Goal: Task Accomplishment & Management: Manage account settings

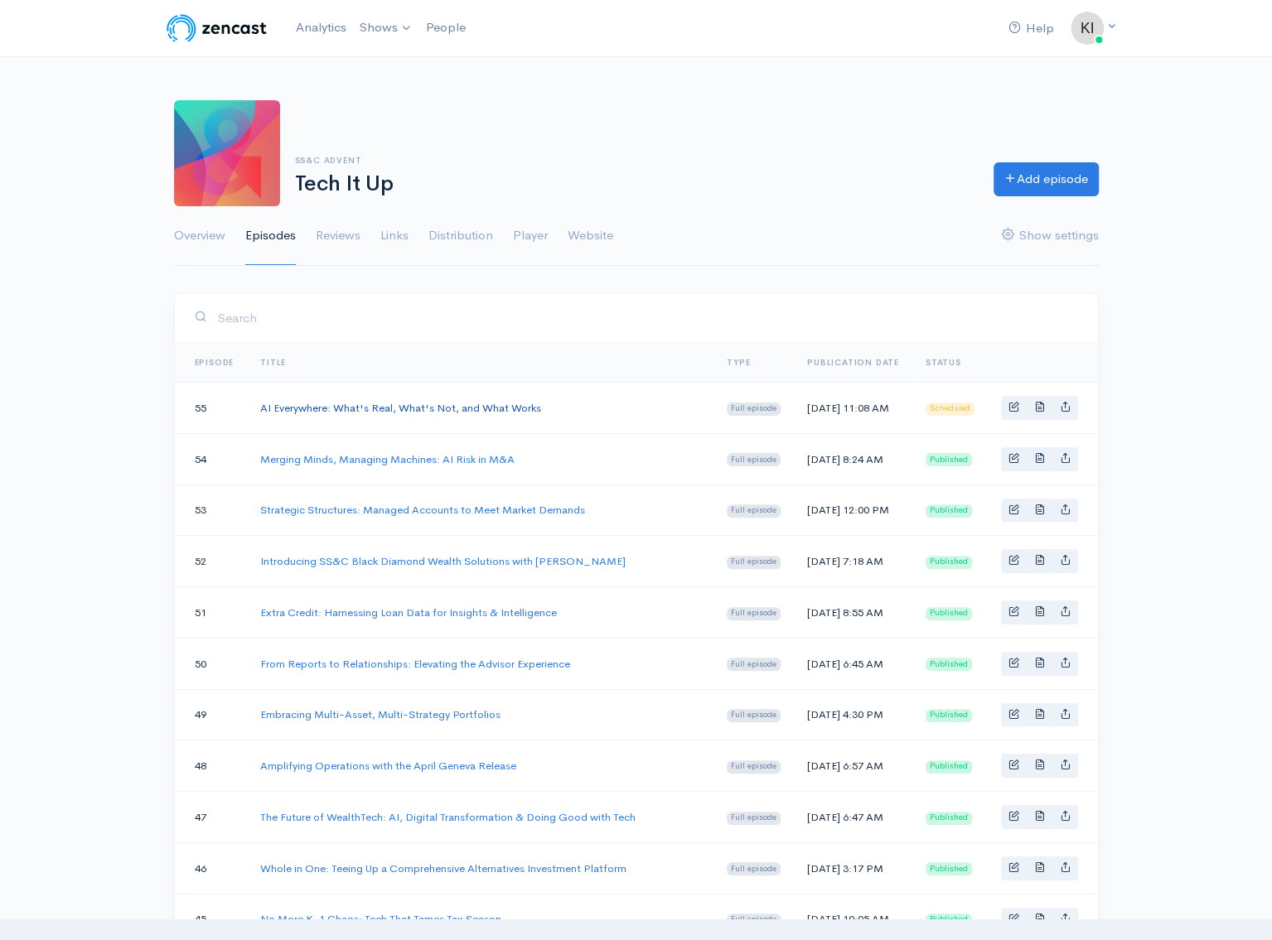
click at [284, 415] on link "AI Everywhere: What's Real, What's Not, and What Works" at bounding box center [400, 408] width 281 height 14
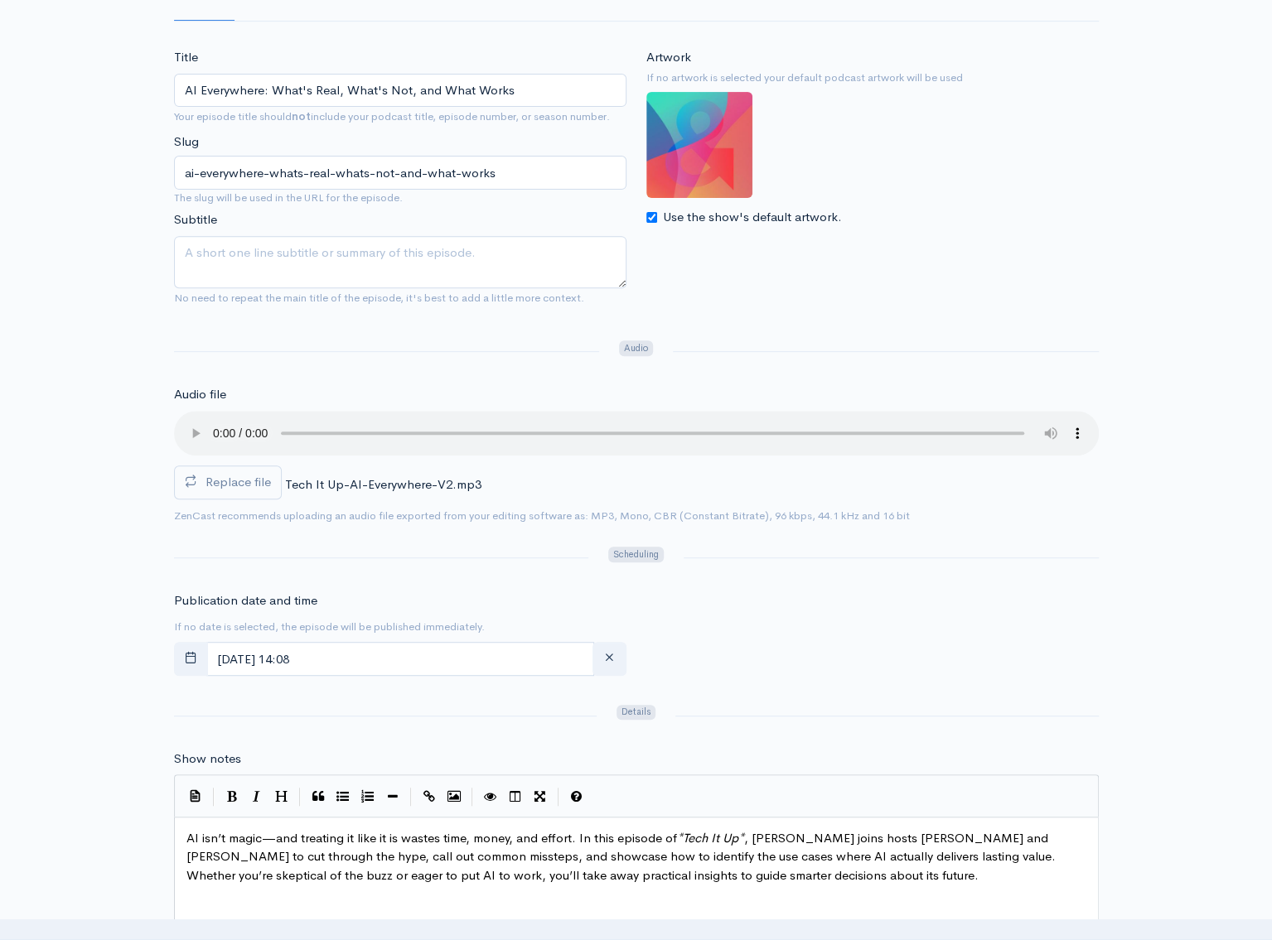
scroll to position [331, 0]
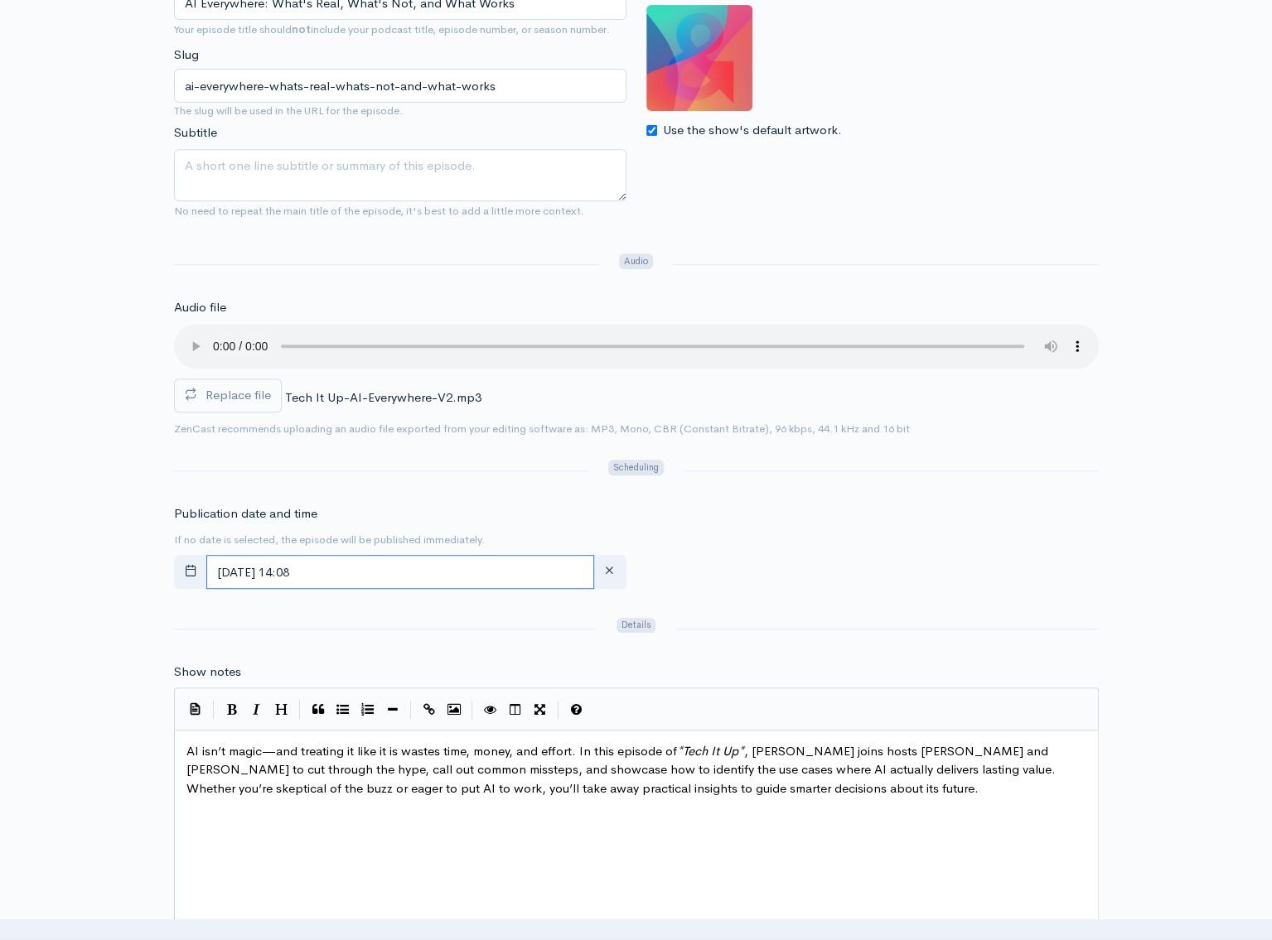
click at [413, 573] on input "[DATE] 14:08" at bounding box center [400, 572] width 388 height 34
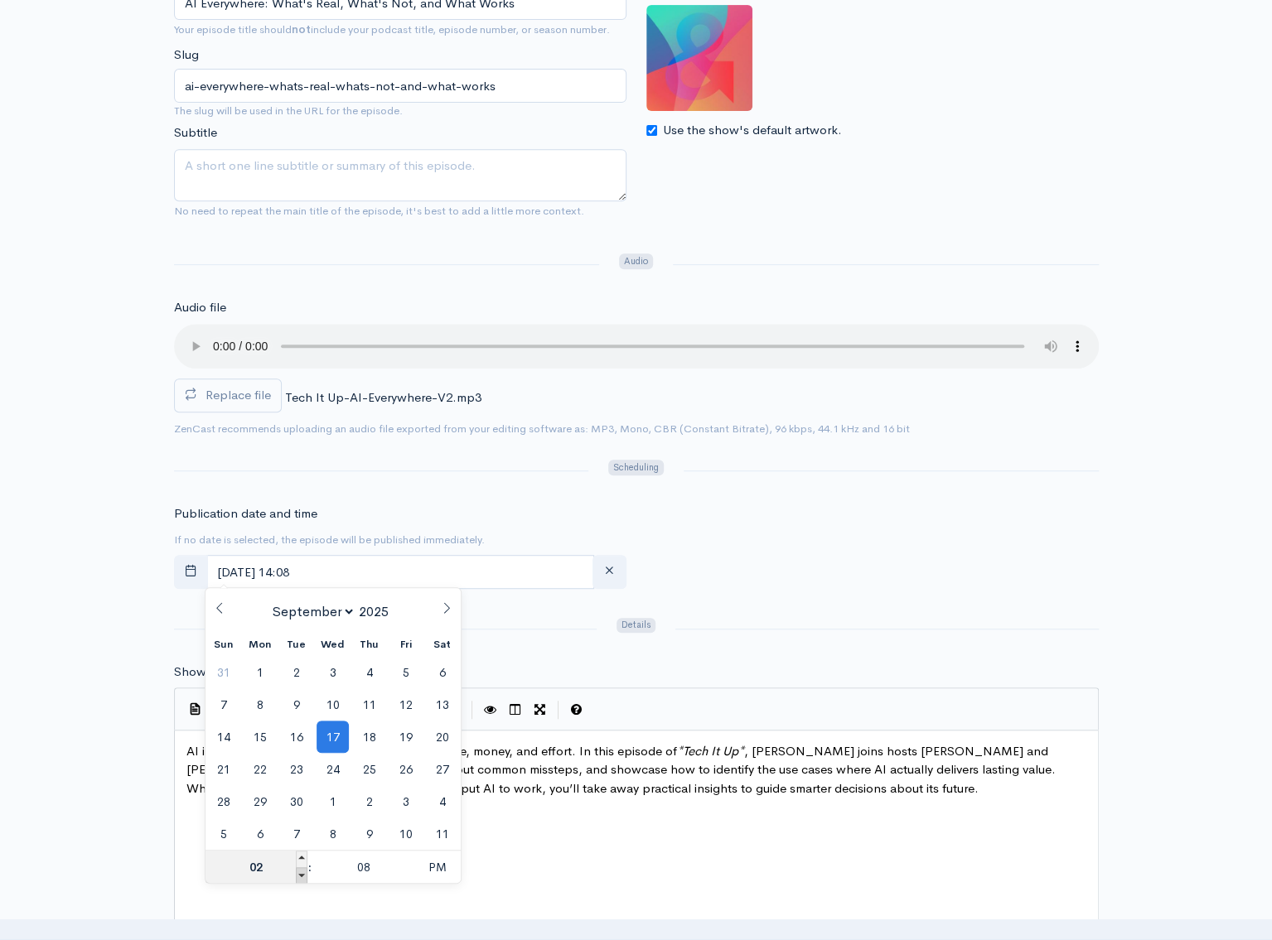
click at [302, 874] on span at bounding box center [302, 875] width 12 height 17
type input "[DATE] 13:08"
type input "01"
click at [302, 874] on span at bounding box center [302, 875] width 12 height 17
type input "[DATE] 12:08"
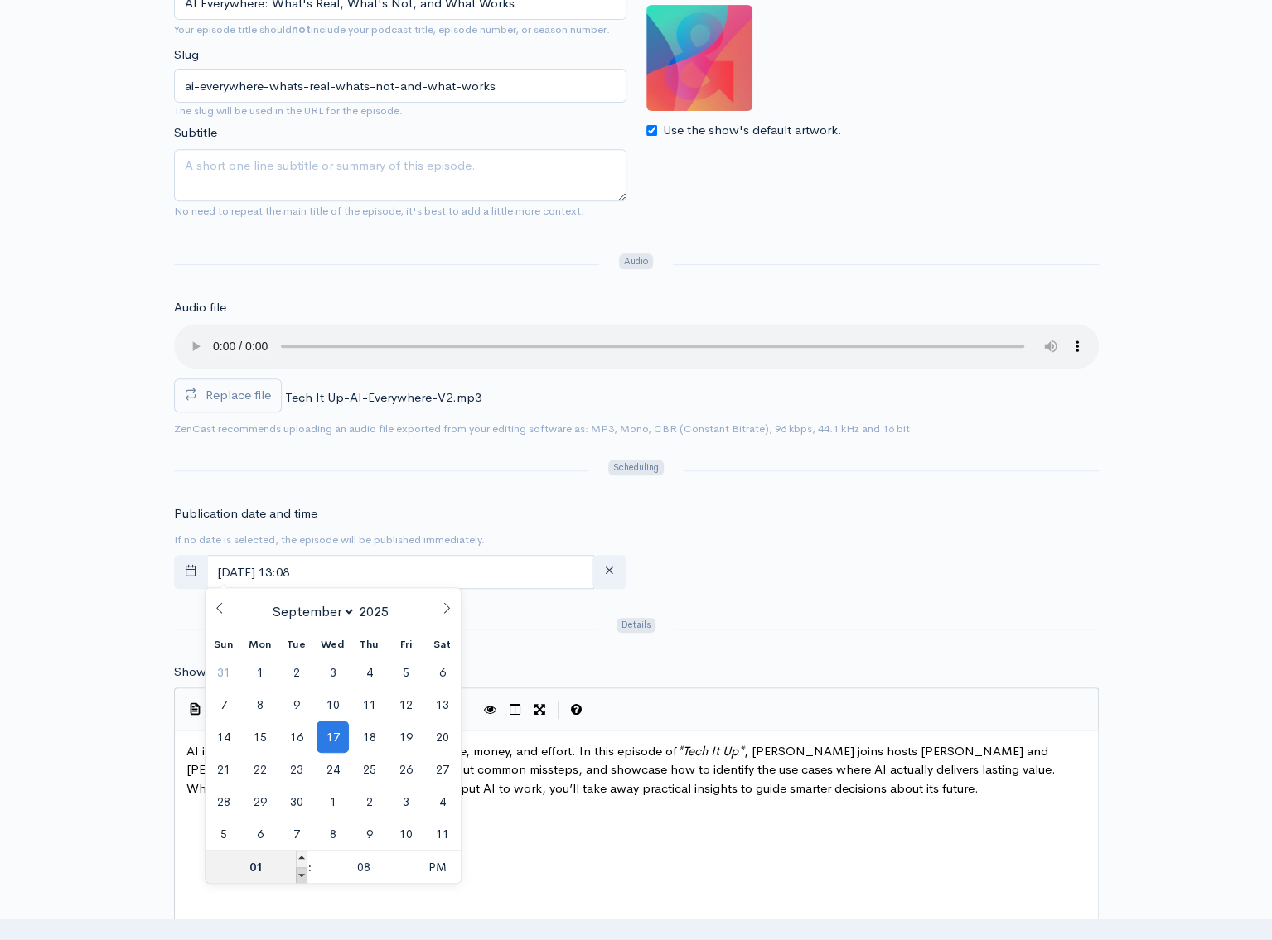
type input "12"
click at [302, 874] on span at bounding box center [302, 875] width 12 height 17
type input "[DATE] 11:08"
type input "11"
click at [378, 877] on input "08" at bounding box center [363, 867] width 102 height 33
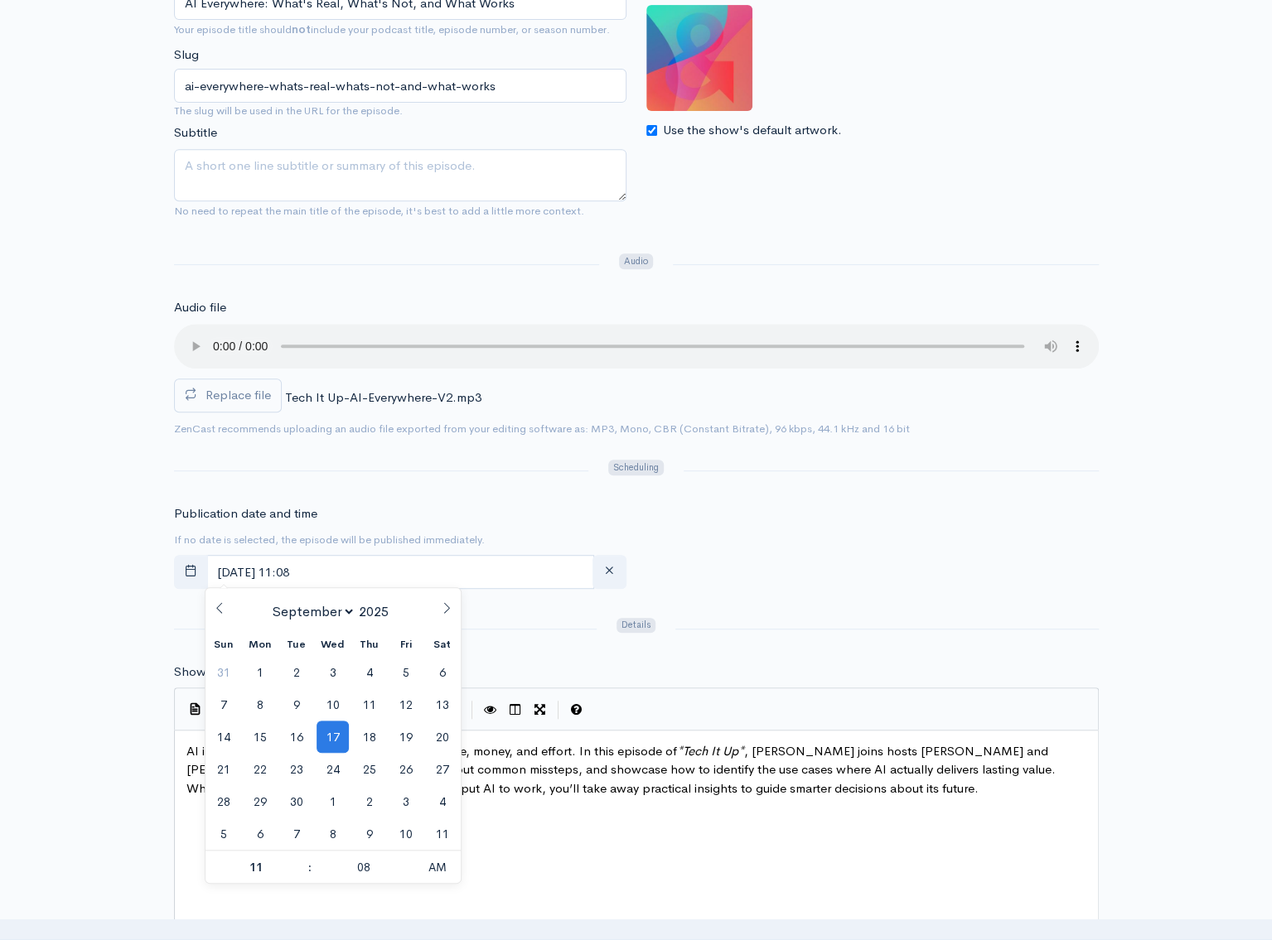
click at [850, 479] on div at bounding box center [891, 470] width 435 height 27
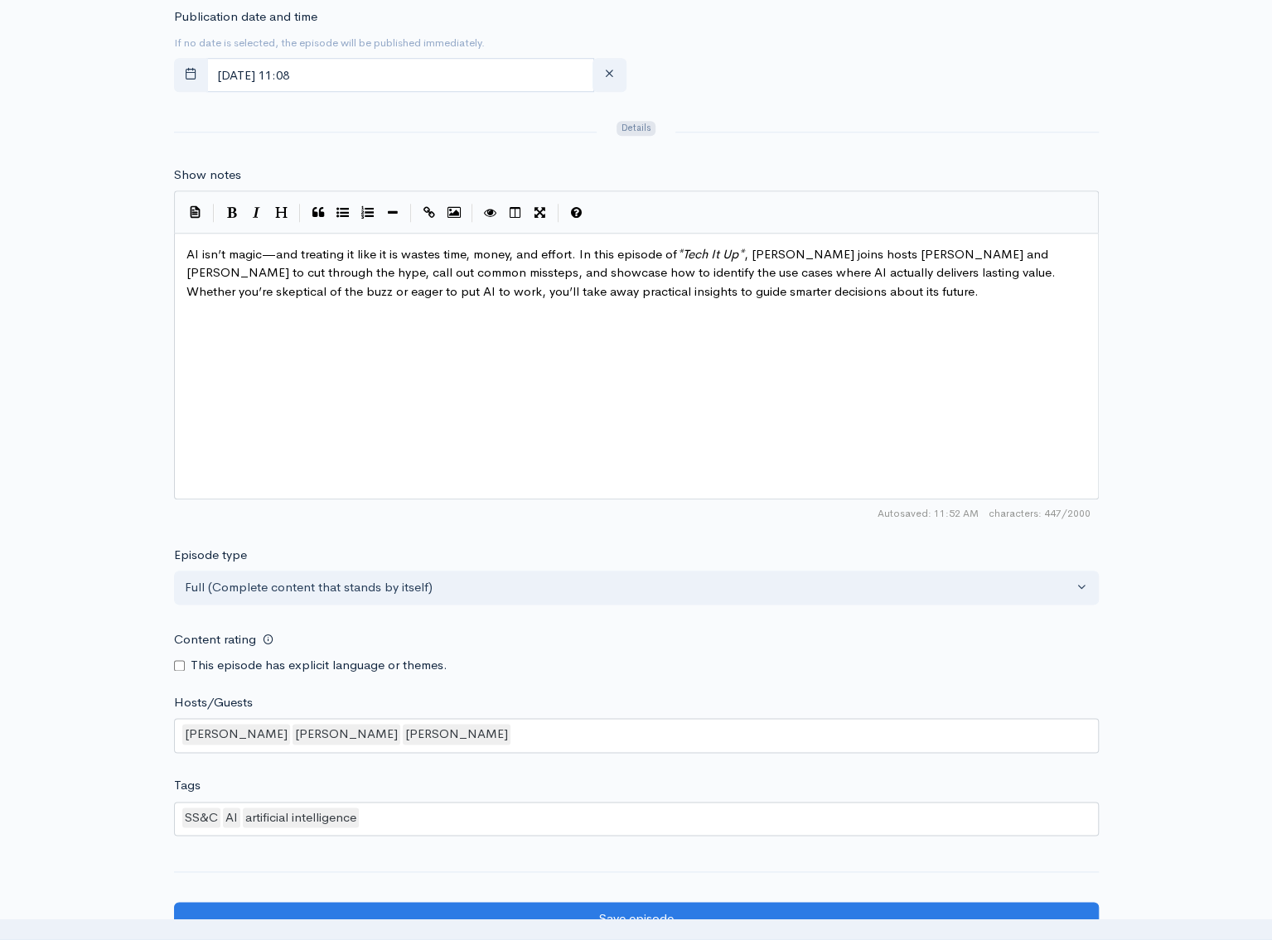
scroll to position [1095, 0]
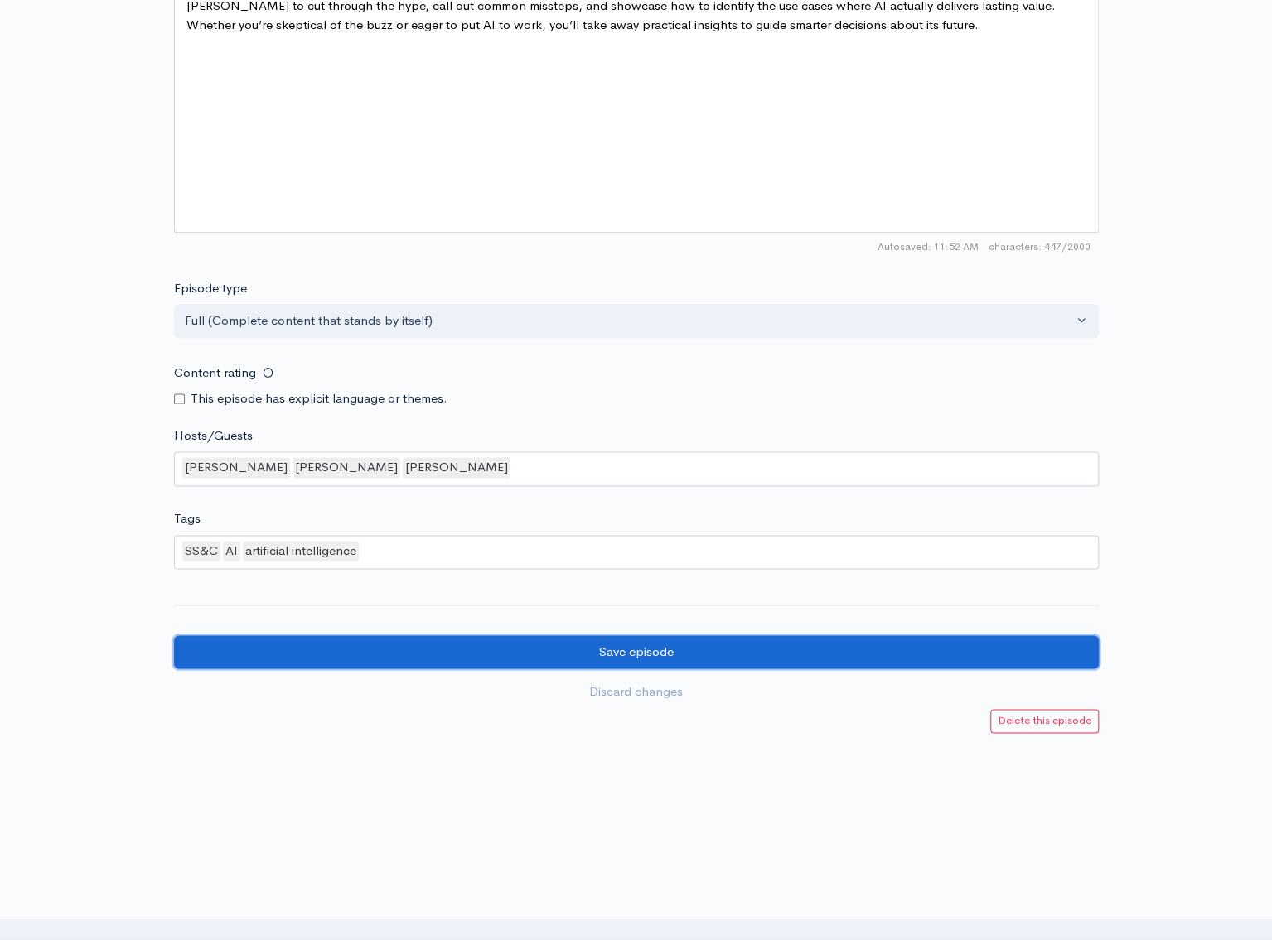
click at [705, 641] on input "Save episode" at bounding box center [636, 652] width 925 height 34
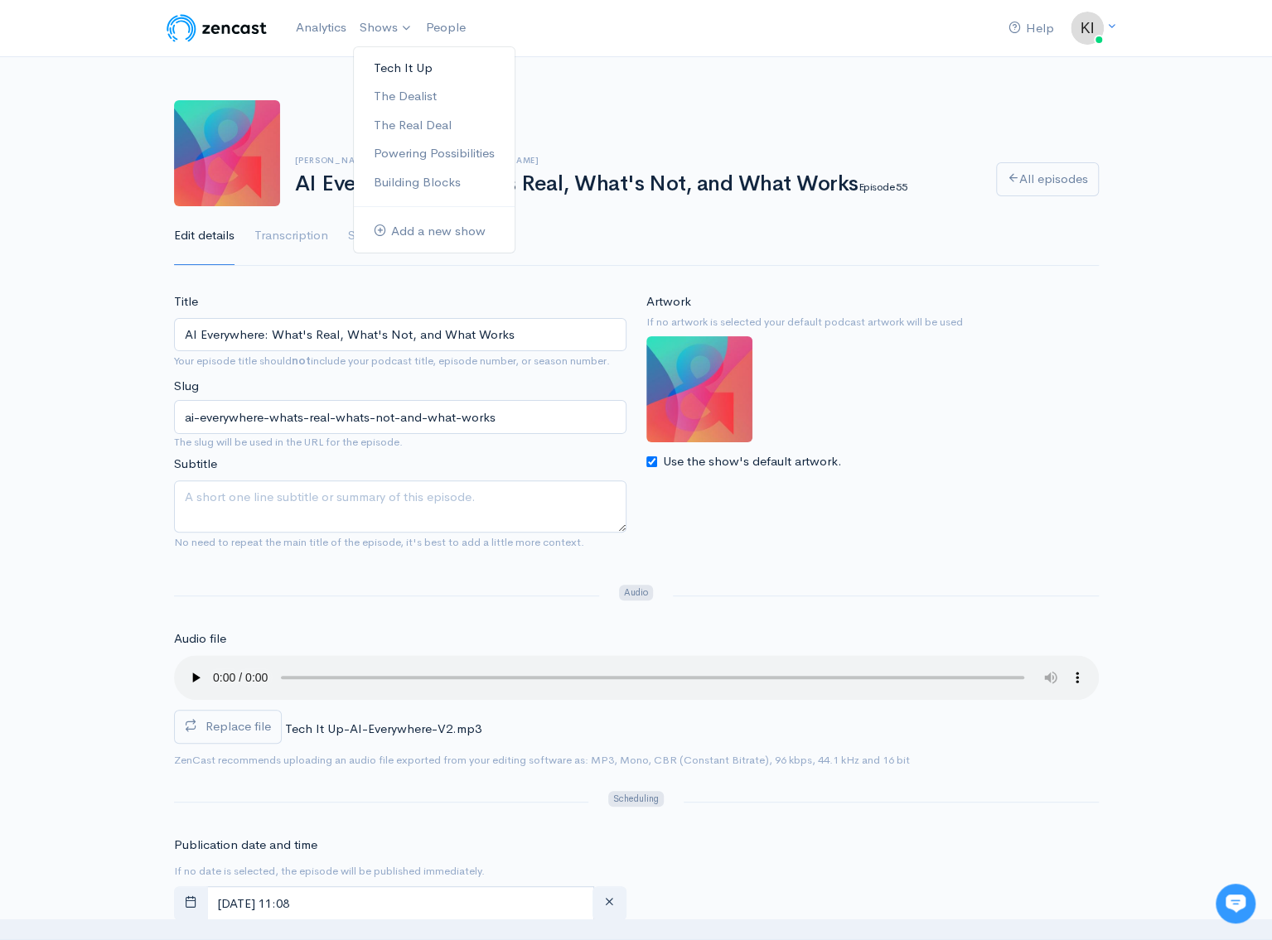
click at [384, 69] on link "Tech It Up" at bounding box center [434, 68] width 161 height 29
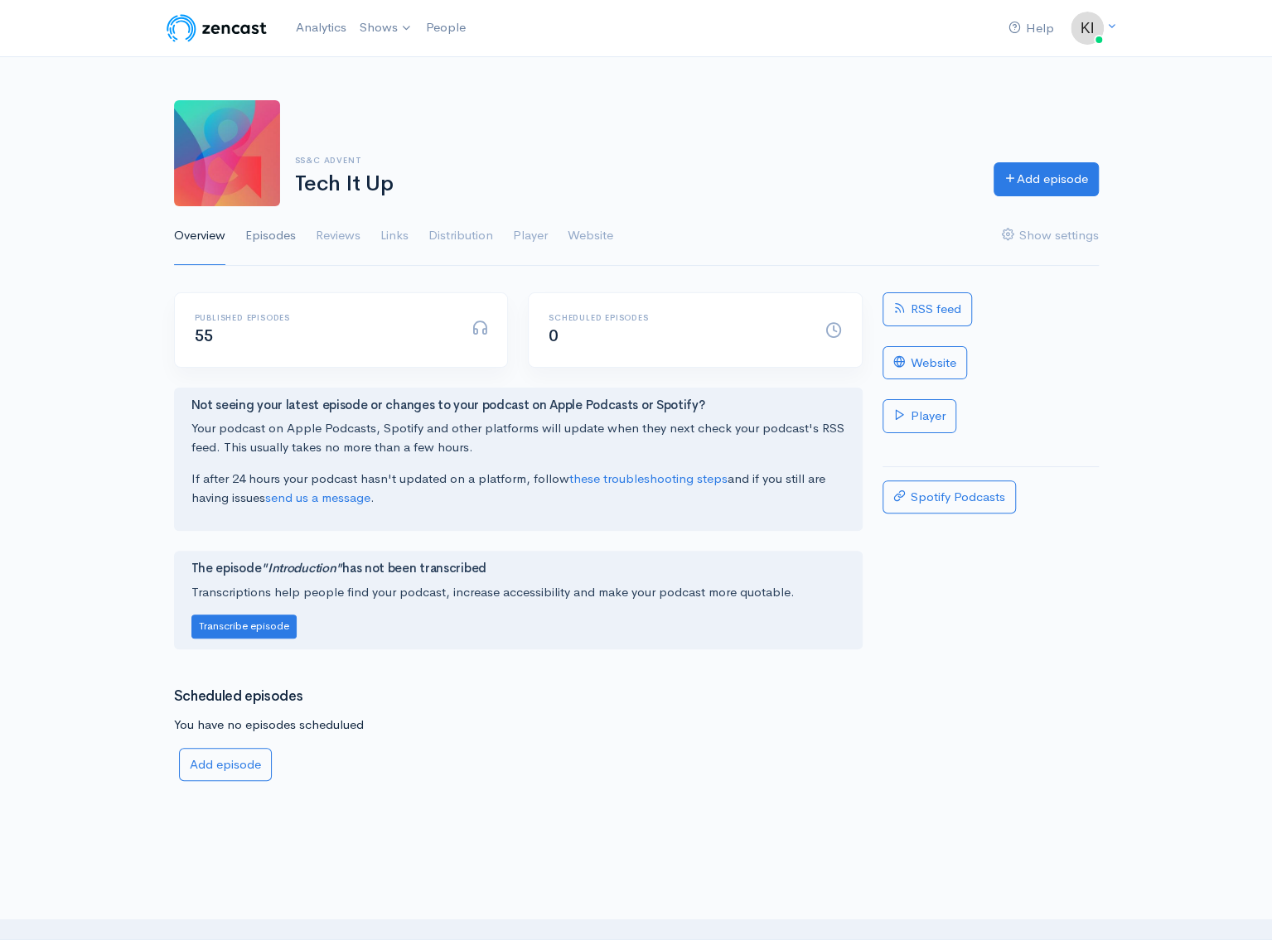
click at [257, 236] on link "Episodes" at bounding box center [270, 236] width 51 height 60
